Goal: Check status: Check status

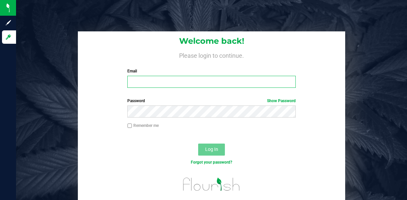
click at [133, 83] on input "Email" at bounding box center [211, 82] width 168 height 12
type input "[EMAIL_ADDRESS][DOMAIN_NAME]"
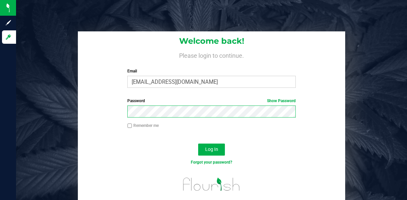
click at [198, 144] on button "Log In" at bounding box center [211, 150] width 27 height 12
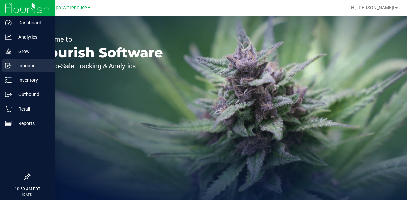
click at [20, 68] on p "Inbound" at bounding box center [32, 66] width 40 height 8
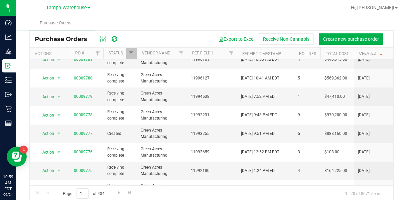
scroll to position [98, 0]
click at [83, 131] on link "00009777" at bounding box center [83, 133] width 19 height 5
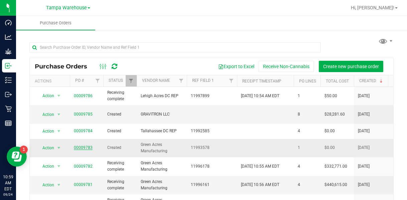
click at [84, 145] on link "00009783" at bounding box center [83, 147] width 19 height 5
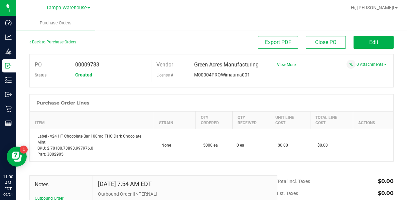
click at [50, 41] on link "Back to Purchase Orders" at bounding box center [52, 42] width 47 height 5
